Goal: Task Accomplishment & Management: Complete application form

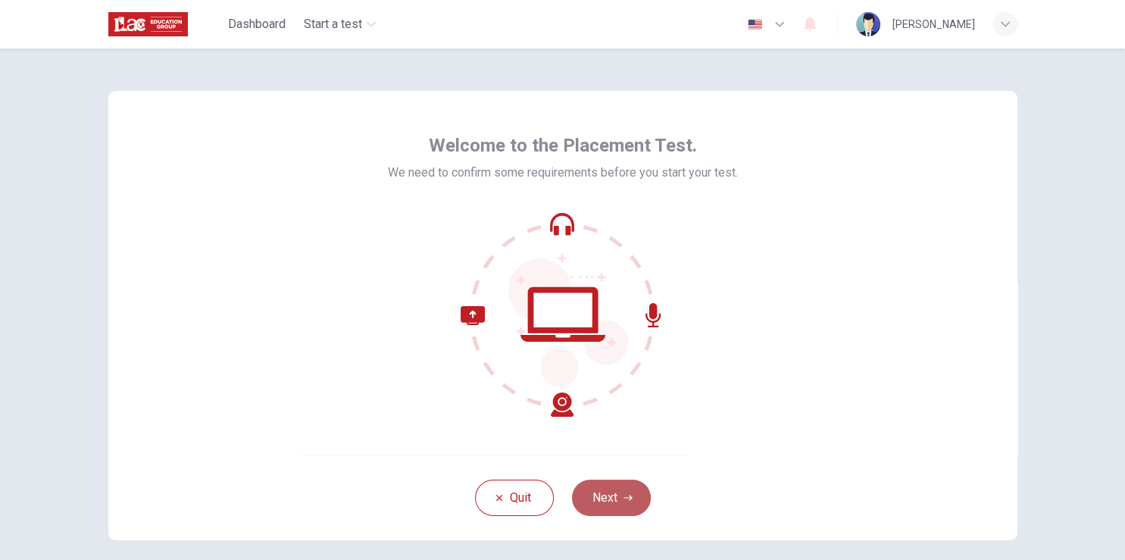
click at [620, 507] on button "Next" at bounding box center [611, 497] width 79 height 36
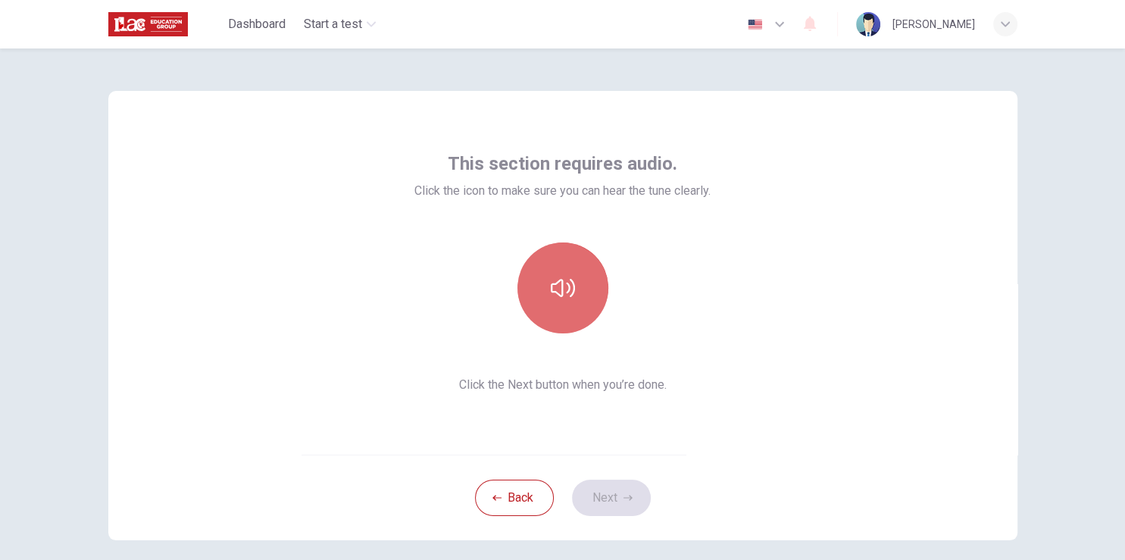
click at [567, 269] on button "button" at bounding box center [562, 287] width 91 height 91
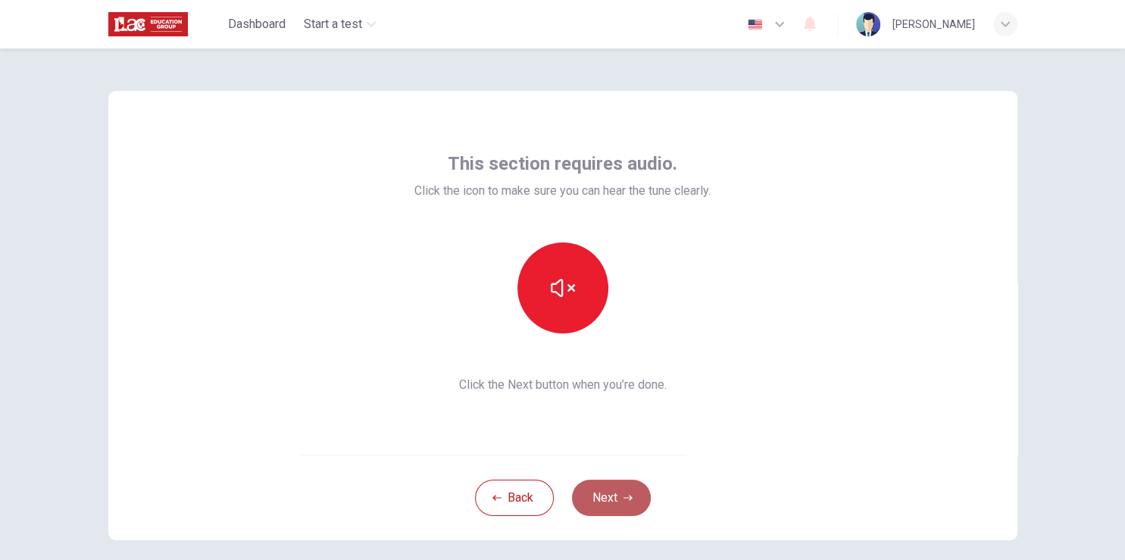
click at [613, 502] on button "Next" at bounding box center [611, 497] width 79 height 36
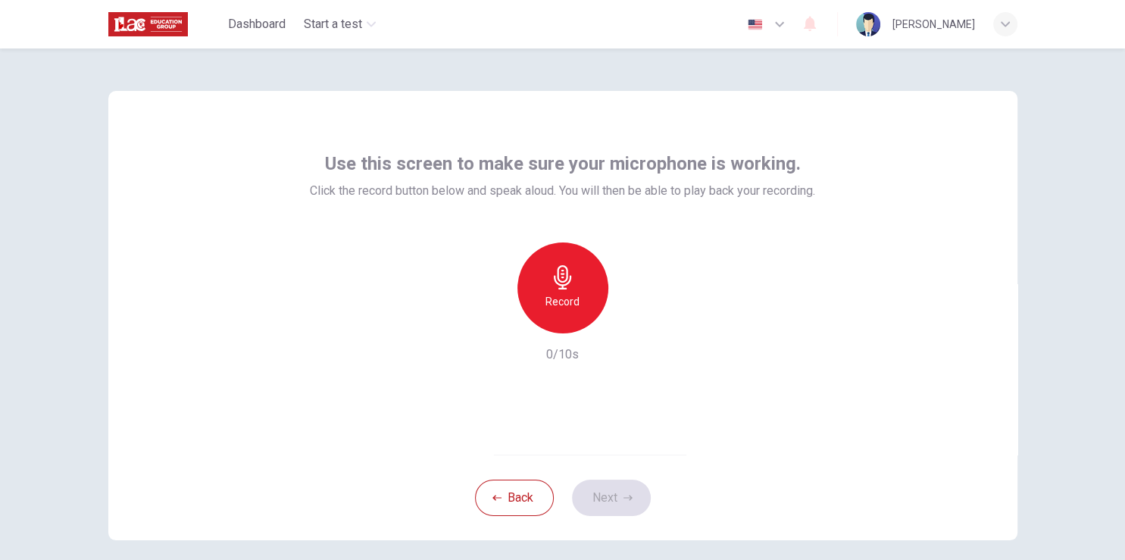
click at [583, 275] on div "Record" at bounding box center [562, 287] width 91 height 91
click at [551, 275] on icon "button" at bounding box center [563, 277] width 24 height 24
click at [632, 319] on icon "button" at bounding box center [632, 321] width 15 height 15
click at [108, 276] on div "Use this screen to make sure your microphone is working. Click the record butto…" at bounding box center [562, 273] width 909 height 364
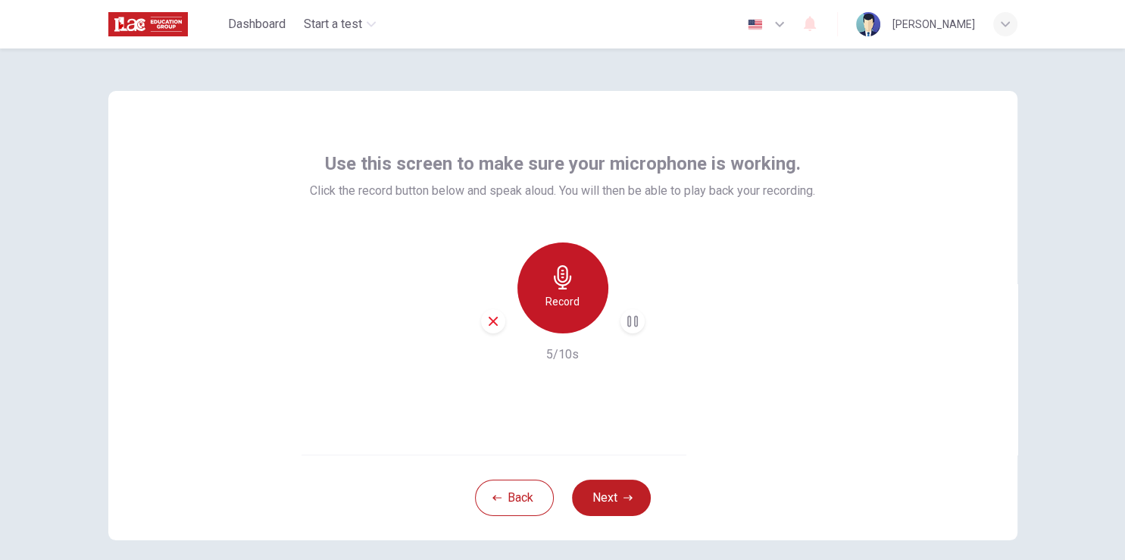
click at [556, 281] on icon "button" at bounding box center [562, 277] width 17 height 24
click at [620, 326] on div "button" at bounding box center [632, 321] width 24 height 24
click at [560, 283] on icon "button" at bounding box center [563, 277] width 24 height 24
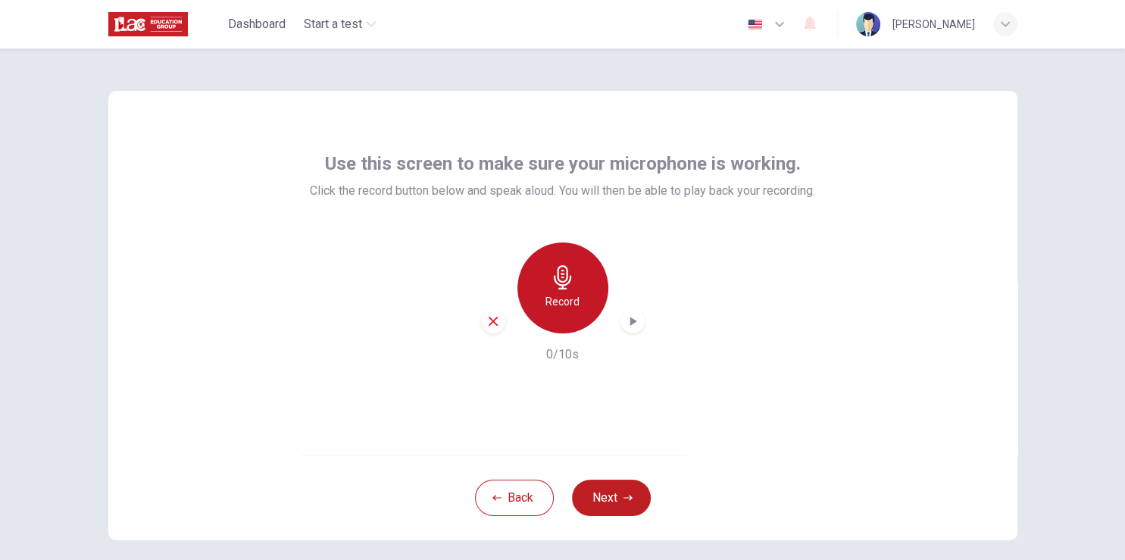
click at [560, 283] on icon "button" at bounding box center [563, 277] width 24 height 24
click at [625, 317] on icon "button" at bounding box center [632, 321] width 15 height 15
click at [192, 226] on div "Use this screen to make sure your microphone is working. Click the record butto…" at bounding box center [562, 273] width 909 height 364
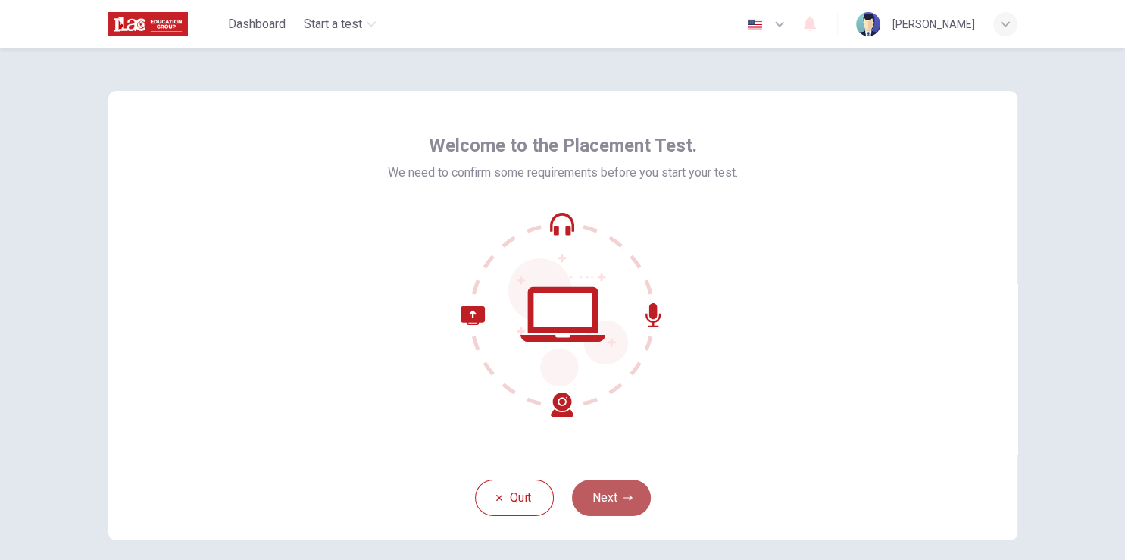
click at [637, 501] on button "Next" at bounding box center [611, 497] width 79 height 36
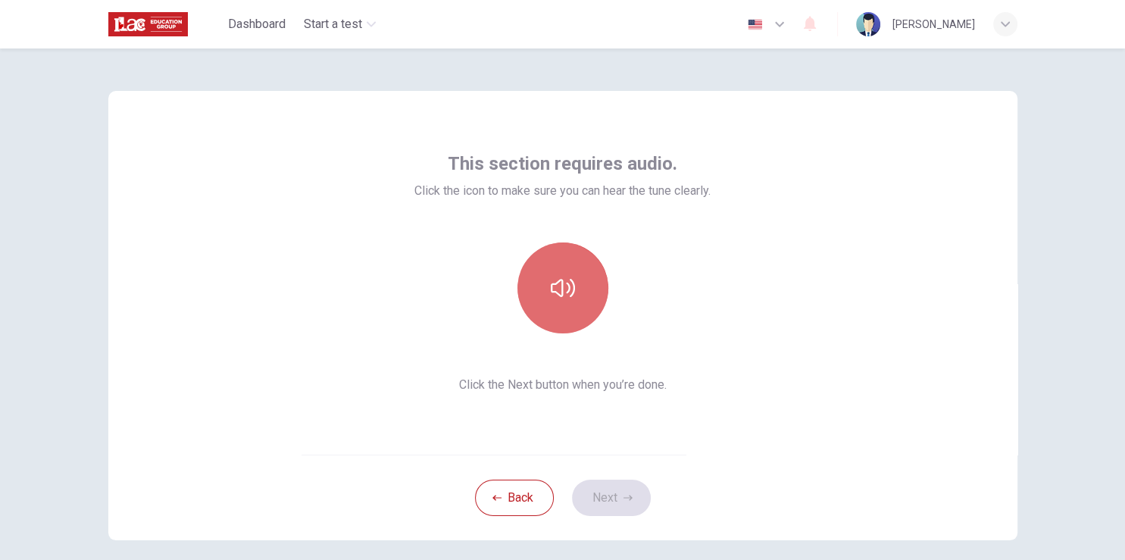
click at [587, 273] on button "button" at bounding box center [562, 287] width 91 height 91
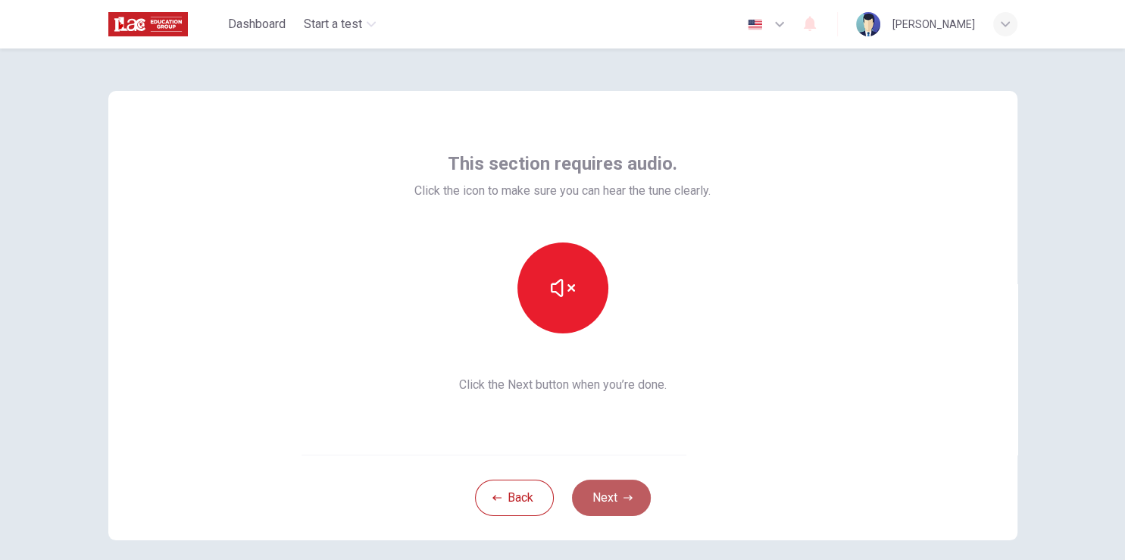
click at [595, 495] on button "Next" at bounding box center [611, 497] width 79 height 36
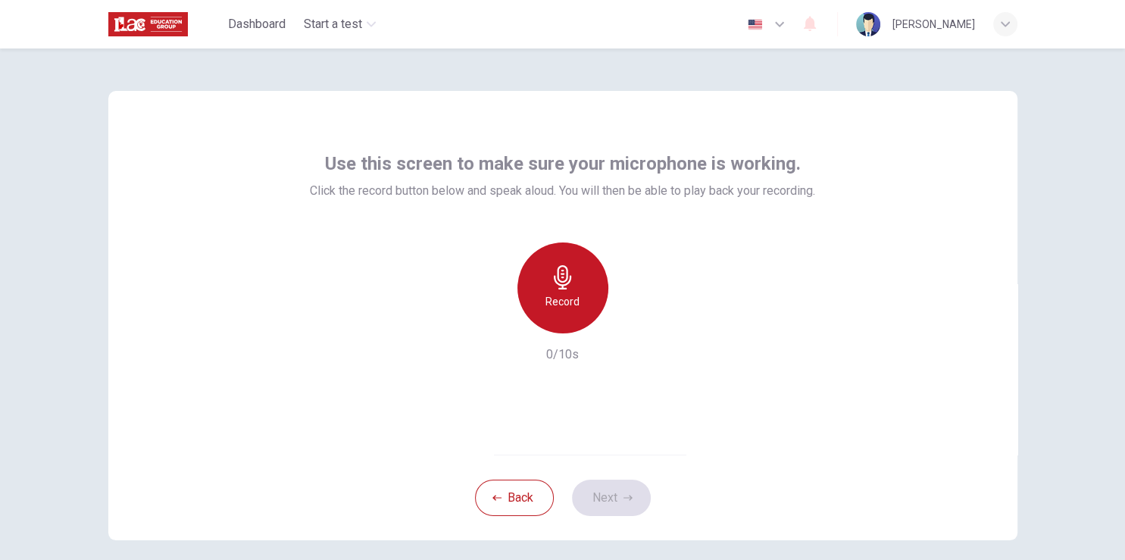
click at [537, 283] on div "Record" at bounding box center [562, 287] width 91 height 91
click at [537, 283] on div "Stop" at bounding box center [562, 287] width 91 height 91
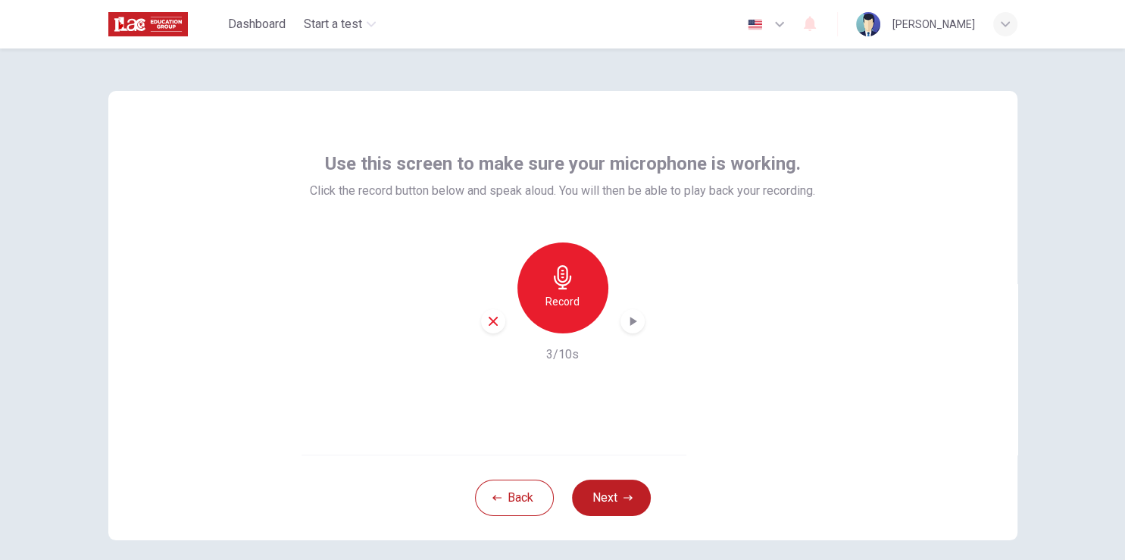
click at [629, 314] on div "button" at bounding box center [632, 321] width 24 height 24
click at [326, 244] on div "Record 3/10s" at bounding box center [562, 302] width 505 height 121
click at [589, 280] on div "Record" at bounding box center [562, 287] width 91 height 91
click at [589, 280] on div "Stop" at bounding box center [562, 287] width 91 height 91
click at [635, 327] on icon "button" at bounding box center [632, 321] width 15 height 15
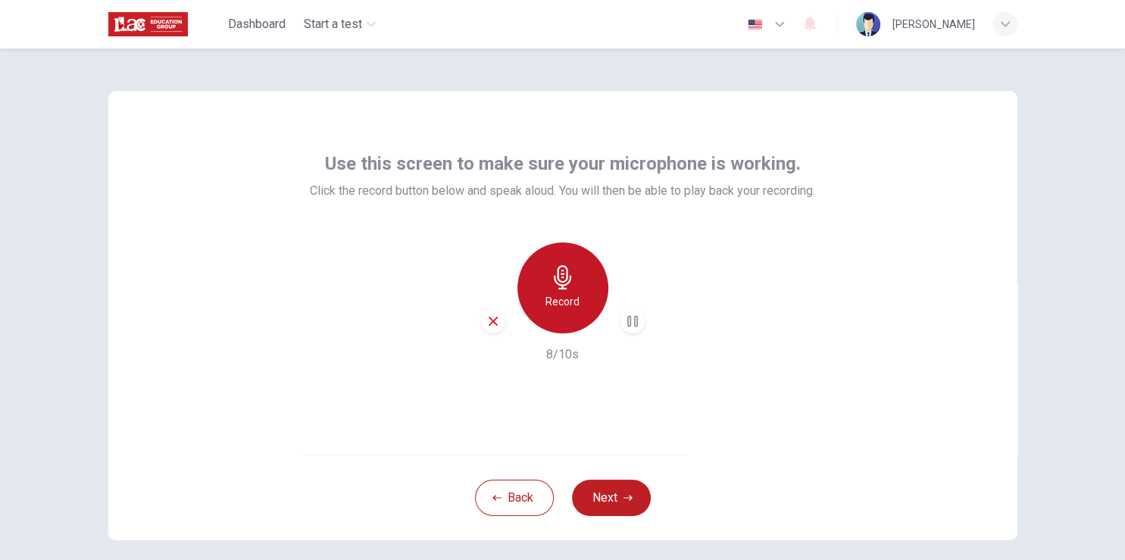
click at [545, 296] on h6 "Record" at bounding box center [562, 301] width 34 height 18
click at [543, 296] on div "Stop" at bounding box center [562, 287] width 91 height 91
click at [625, 317] on icon "button" at bounding box center [632, 321] width 15 height 15
click at [603, 242] on div "Use this screen to make sure your microphone is working. Click the record butto…" at bounding box center [562, 257] width 505 height 212
click at [546, 271] on div "Record" at bounding box center [562, 287] width 91 height 91
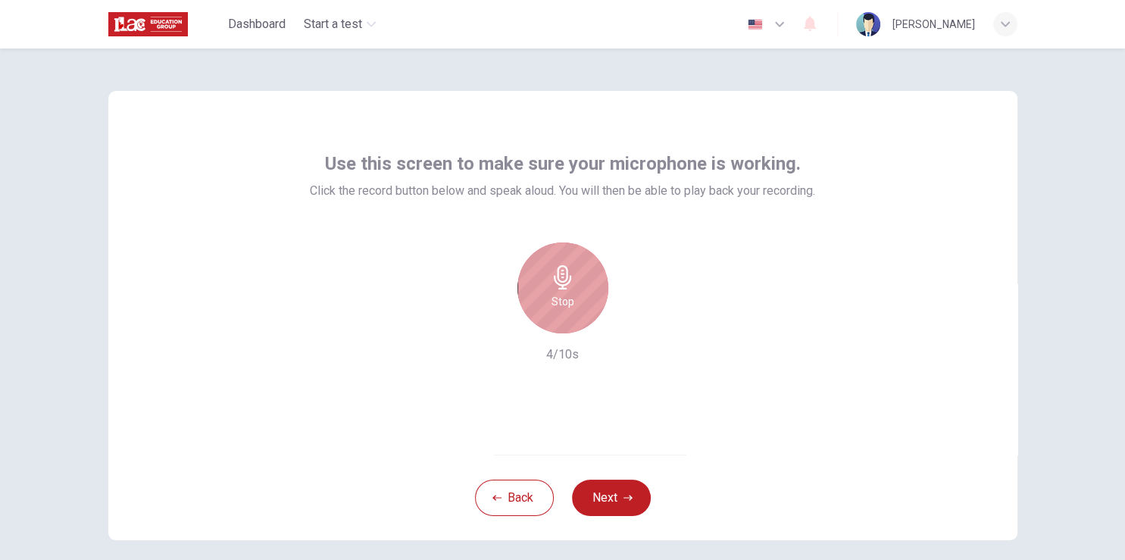
click at [546, 271] on div "Stop" at bounding box center [562, 287] width 91 height 91
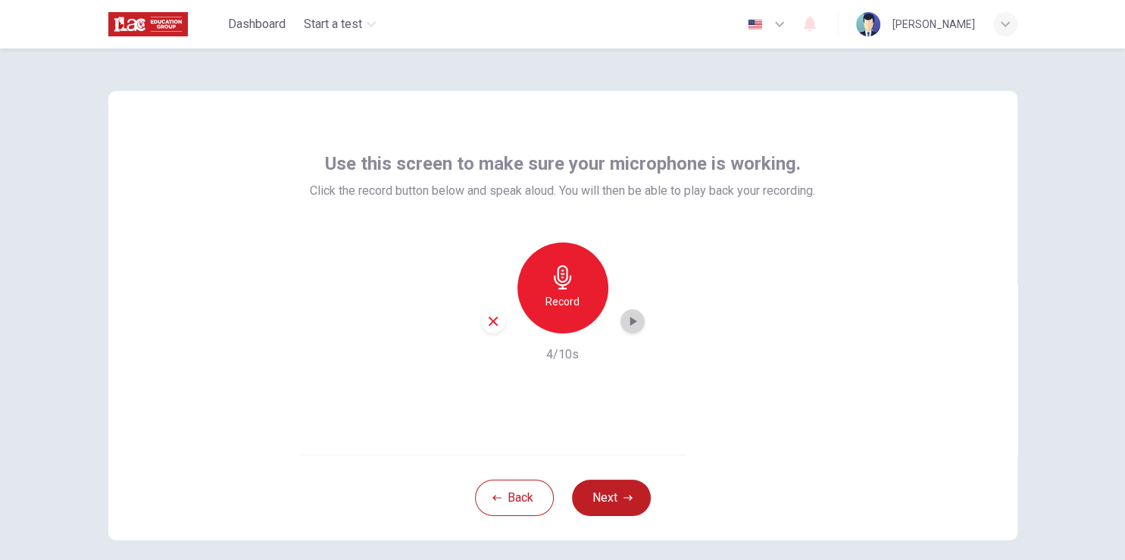
click at [630, 317] on icon "button" at bounding box center [632, 321] width 15 height 15
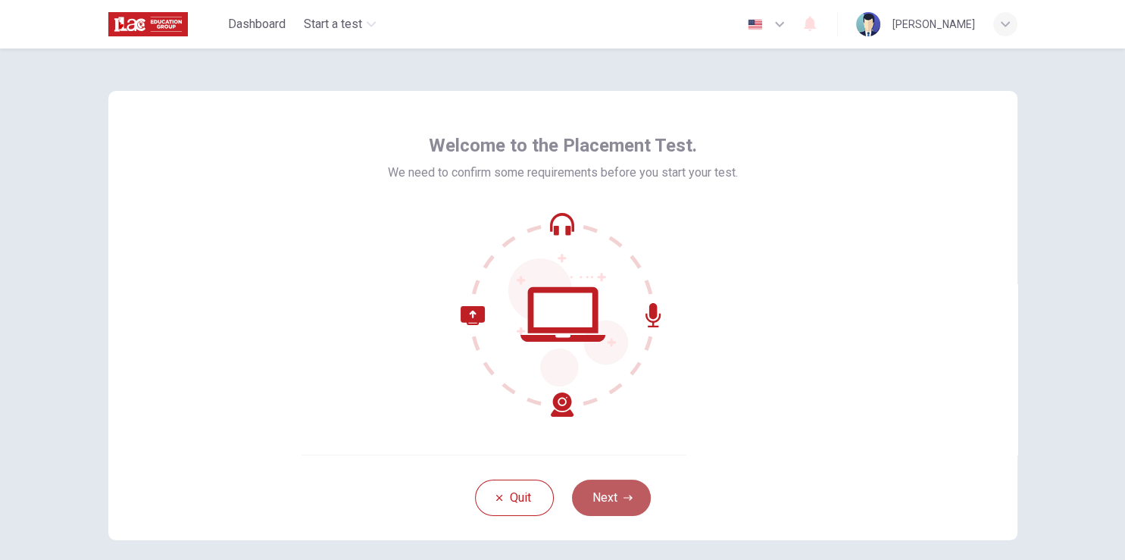
click at [601, 501] on button "Next" at bounding box center [611, 497] width 79 height 36
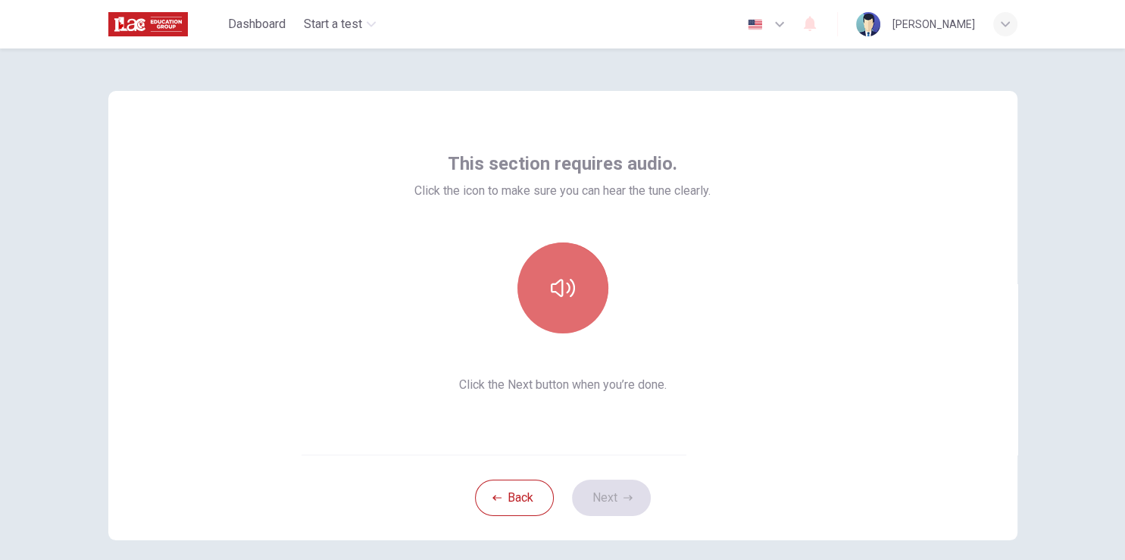
click at [554, 268] on button "button" at bounding box center [562, 287] width 91 height 91
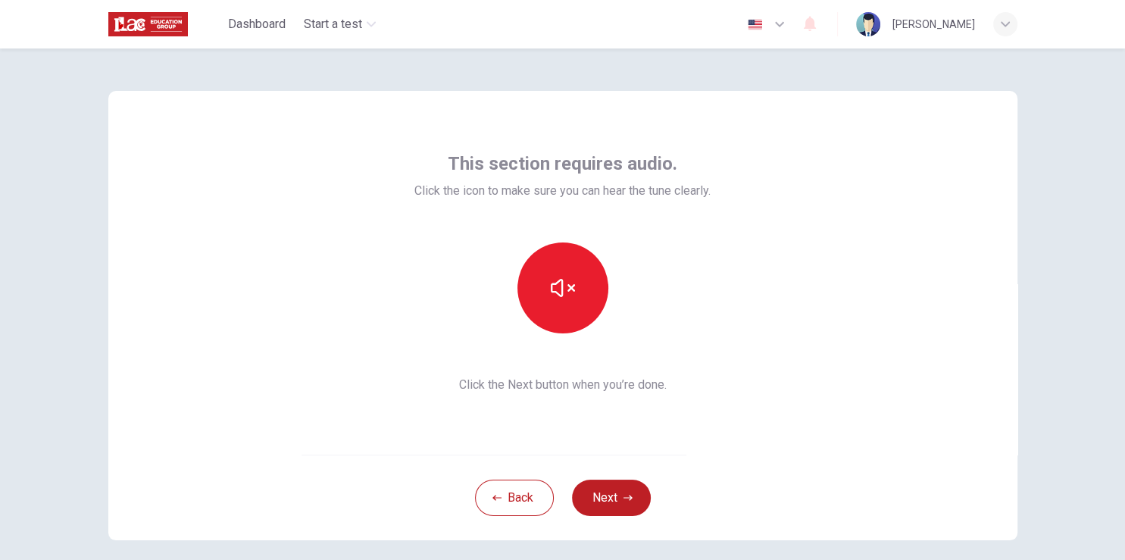
click at [423, 339] on div "This section requires audio. Click the icon to make sure you can hear the tune …" at bounding box center [562, 272] width 296 height 242
click at [614, 492] on button "Next" at bounding box center [611, 497] width 79 height 36
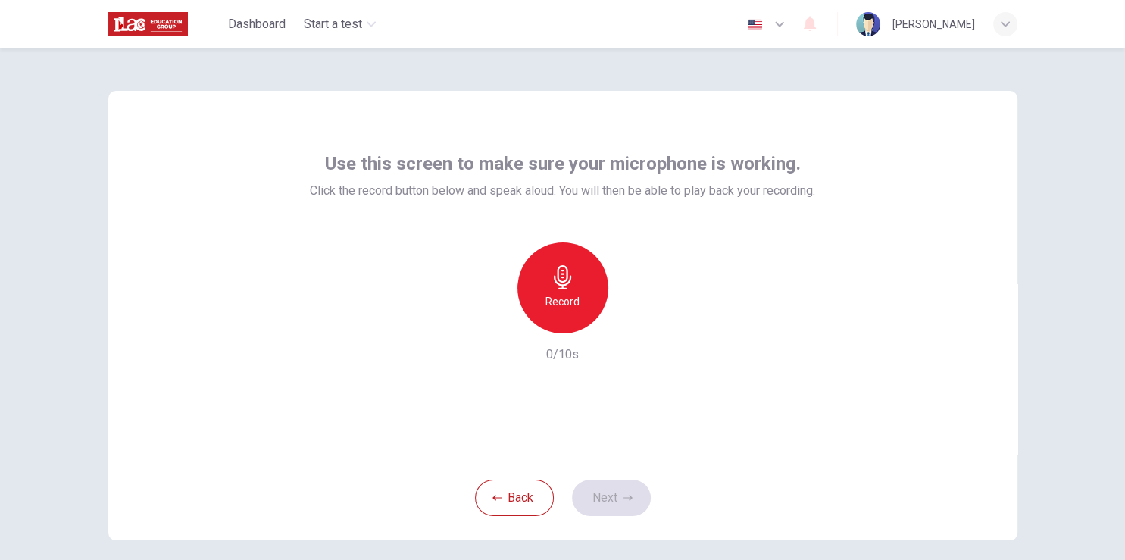
click at [57, 265] on div "Use this screen to make sure your microphone is working. Click the record butto…" at bounding box center [562, 303] width 1125 height 511
click at [968, 16] on div "[PERSON_NAME]" at bounding box center [933, 24] width 83 height 18
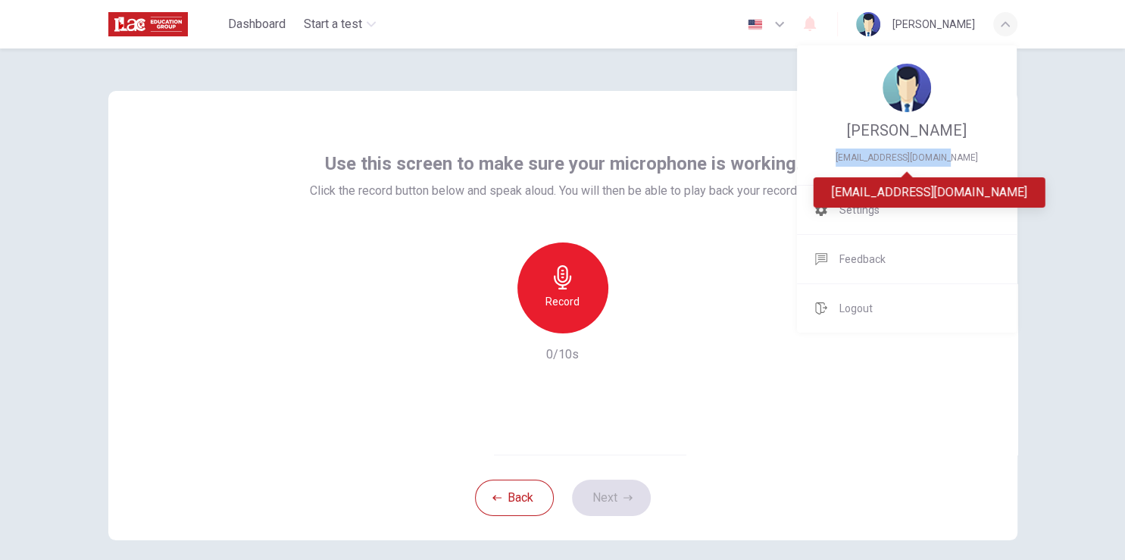
drag, startPoint x: 850, startPoint y: 153, endPoint x: 998, endPoint y: 150, distance: 148.5
click at [998, 150] on span "[EMAIL_ADDRESS][DOMAIN_NAME]" at bounding box center [906, 157] width 183 height 18
